Goal: Task Accomplishment & Management: Use online tool/utility

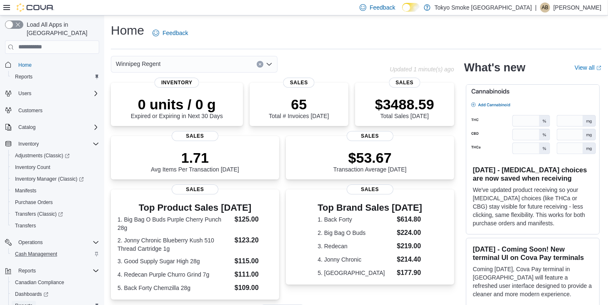
drag, startPoint x: 26, startPoint y: 292, endPoint x: 82, endPoint y: 250, distance: 70.0
click at [26, 301] on span "Reports" at bounding box center [24, 306] width 18 height 10
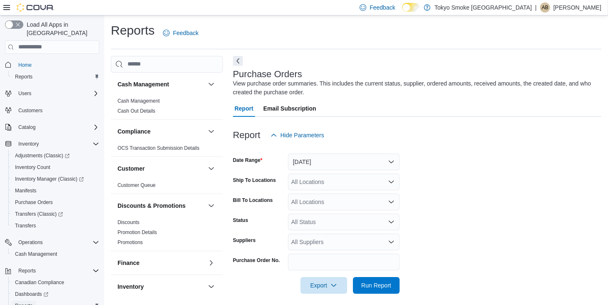
scroll to position [5, 0]
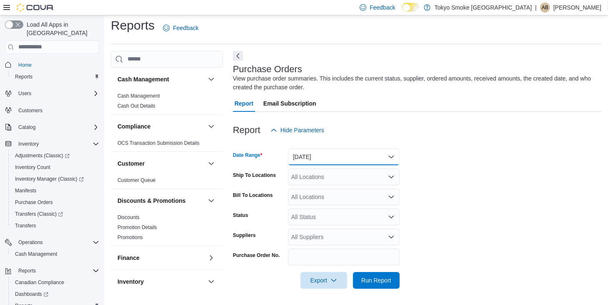
drag, startPoint x: 322, startPoint y: 155, endPoint x: 319, endPoint y: 163, distance: 9.0
click at [322, 155] on button "[DATE]" at bounding box center [344, 156] width 112 height 17
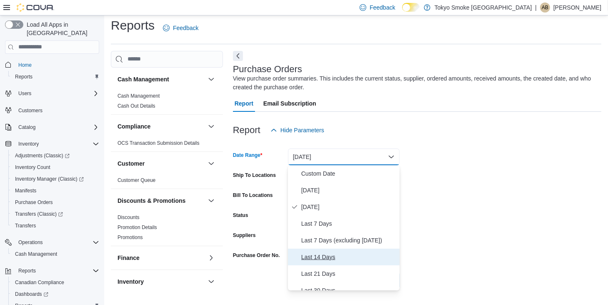
click at [312, 252] on span "Last 14 Days" at bounding box center [348, 257] width 95 height 10
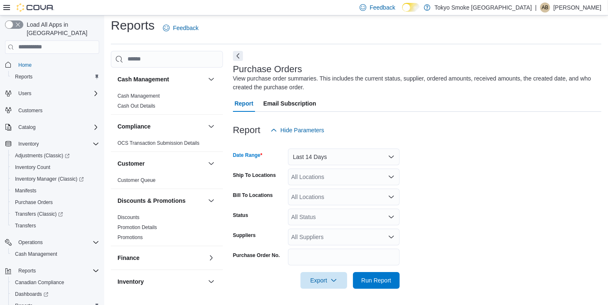
click at [329, 175] on div "All Locations" at bounding box center [344, 176] width 112 height 17
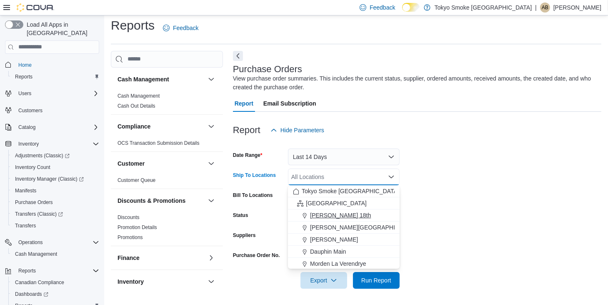
scroll to position [42, 0]
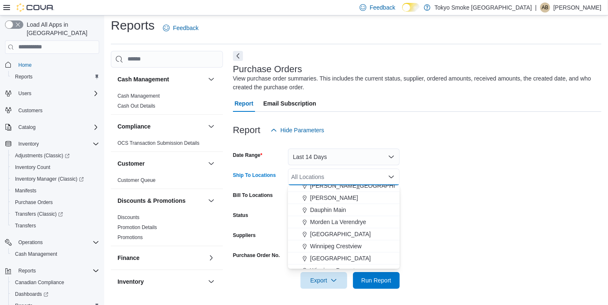
click at [362, 257] on span "[GEOGRAPHIC_DATA]" at bounding box center [340, 258] width 61 height 8
click at [379, 287] on span "Run Report" at bounding box center [376, 279] width 37 height 17
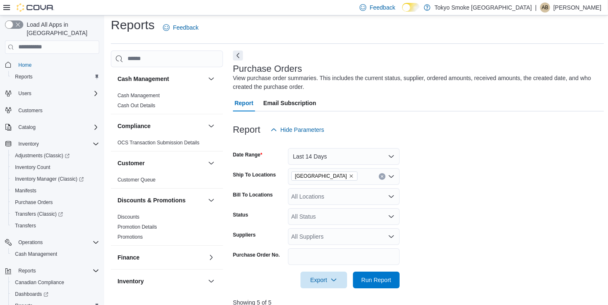
scroll to position [172, 0]
